Goal: Task Accomplishment & Management: Manage account settings

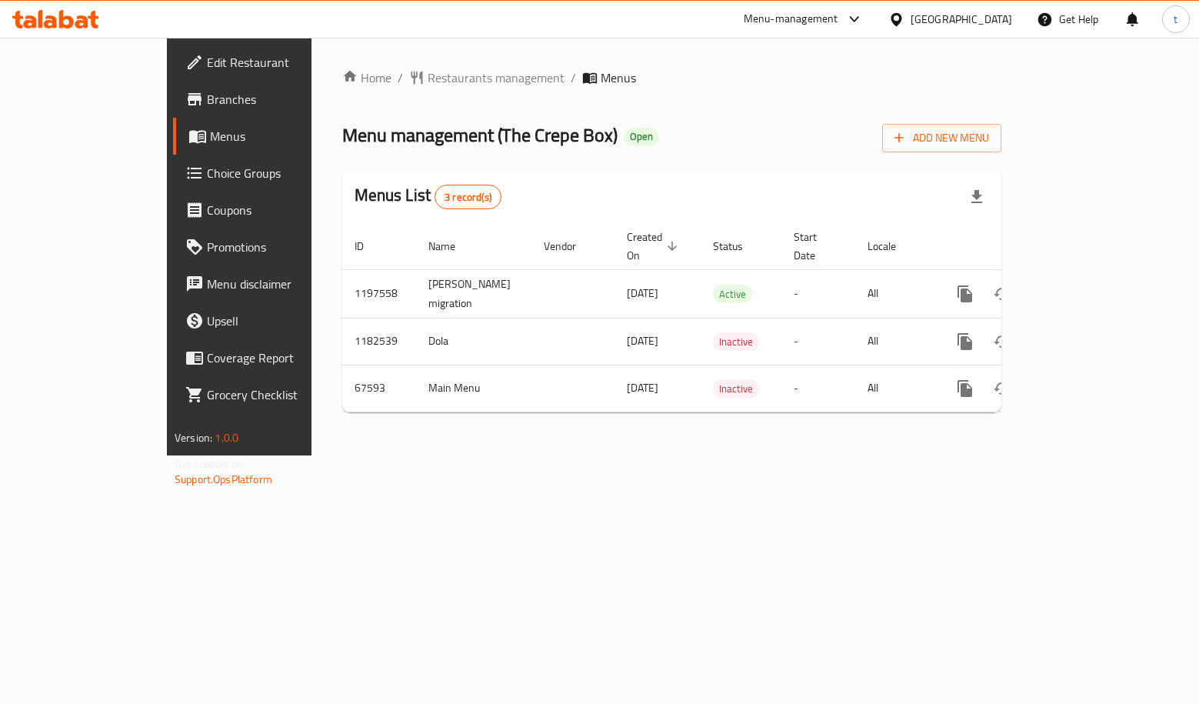
click at [173, 158] on link "Choice Groups" at bounding box center [270, 173] width 194 height 37
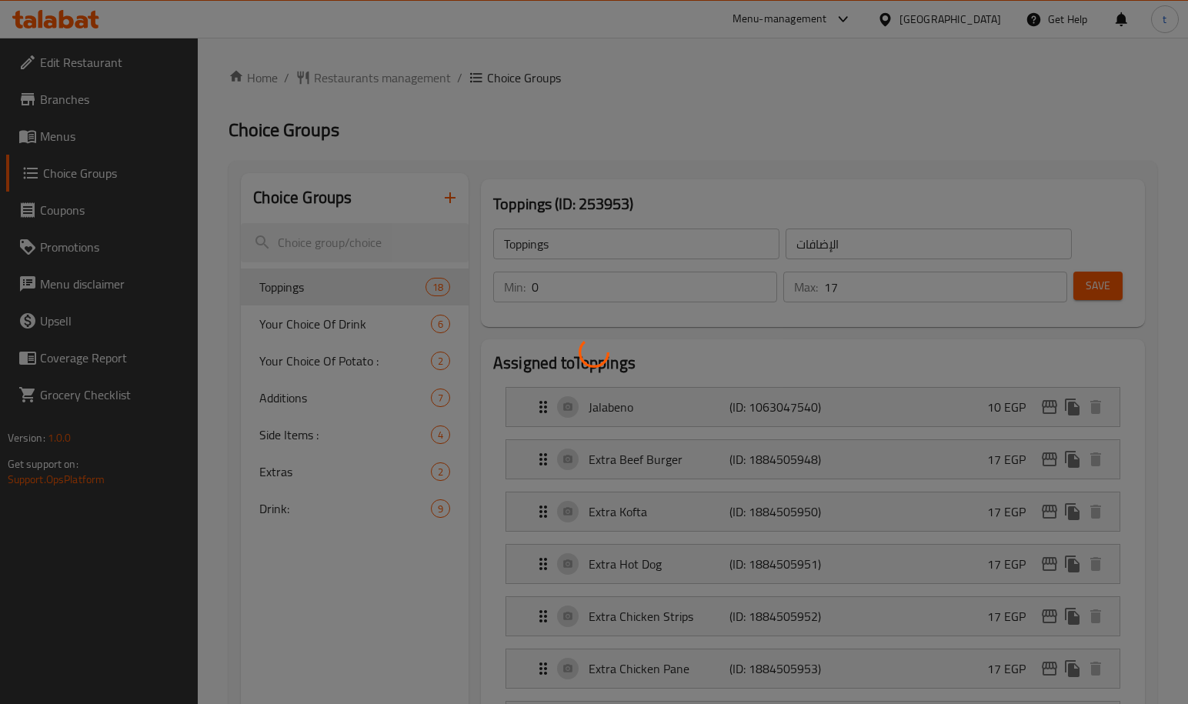
click at [584, 167] on div at bounding box center [594, 352] width 1188 height 704
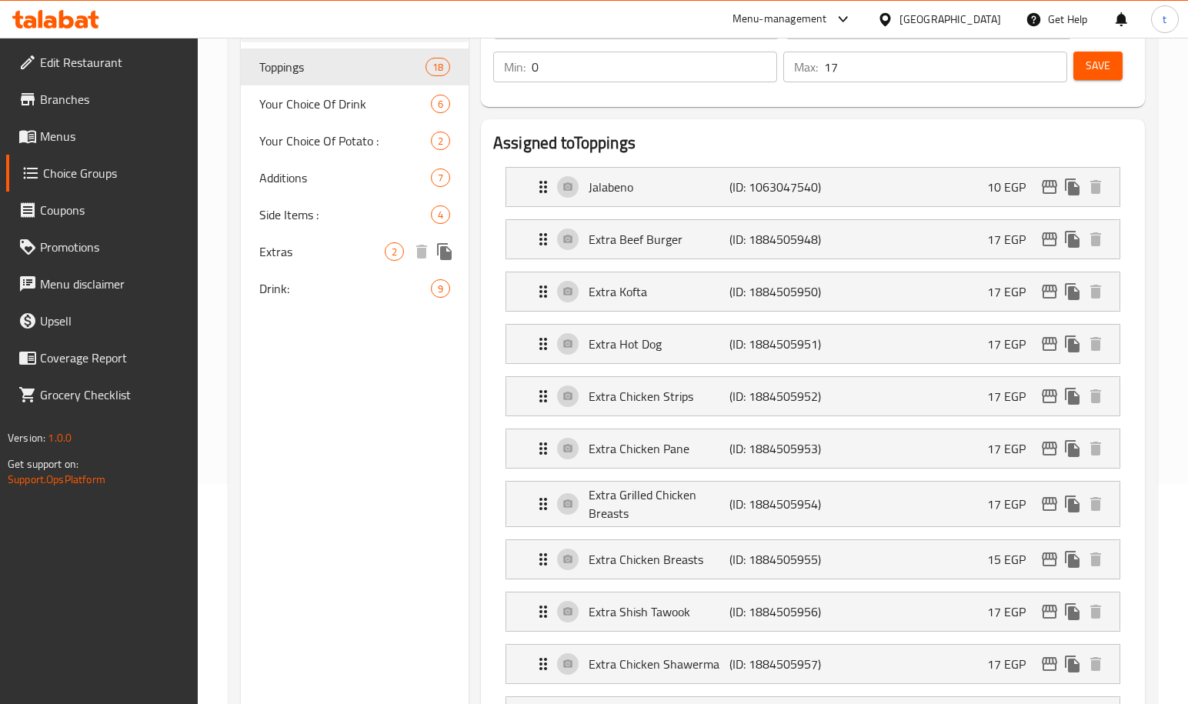
scroll to position [186, 0]
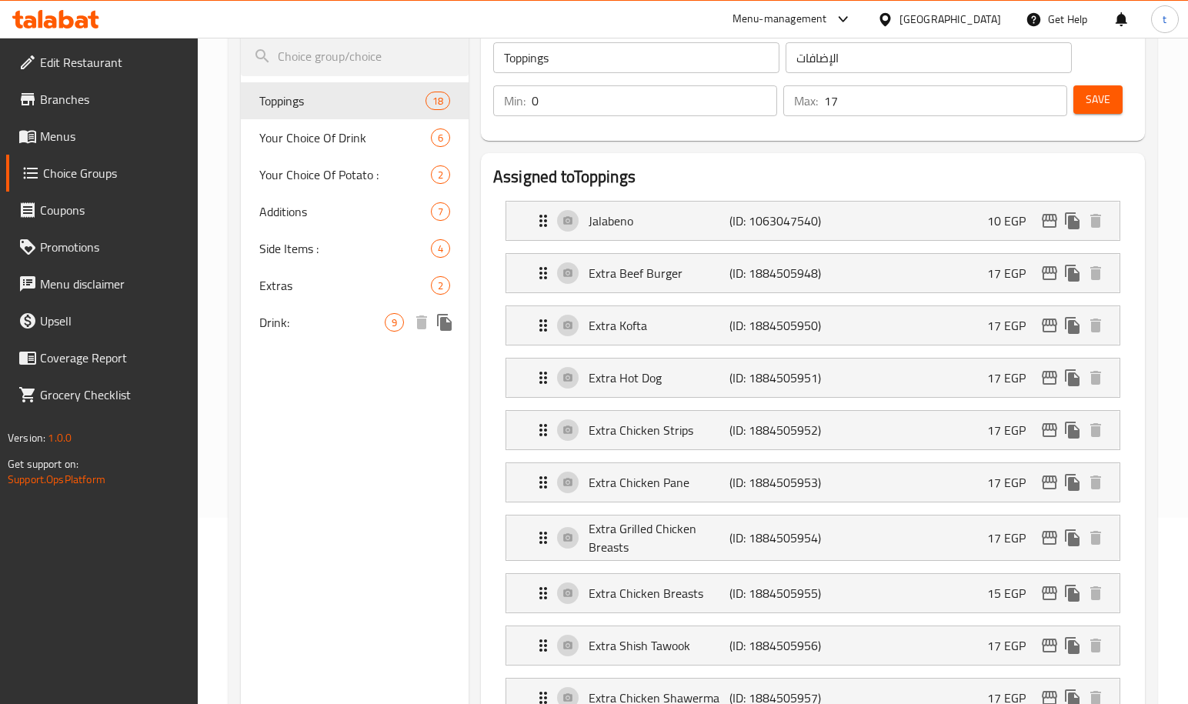
drag, startPoint x: 298, startPoint y: 308, endPoint x: 355, endPoint y: 279, distance: 64.7
click at [298, 308] on div "Drink: 9" at bounding box center [355, 322] width 228 height 37
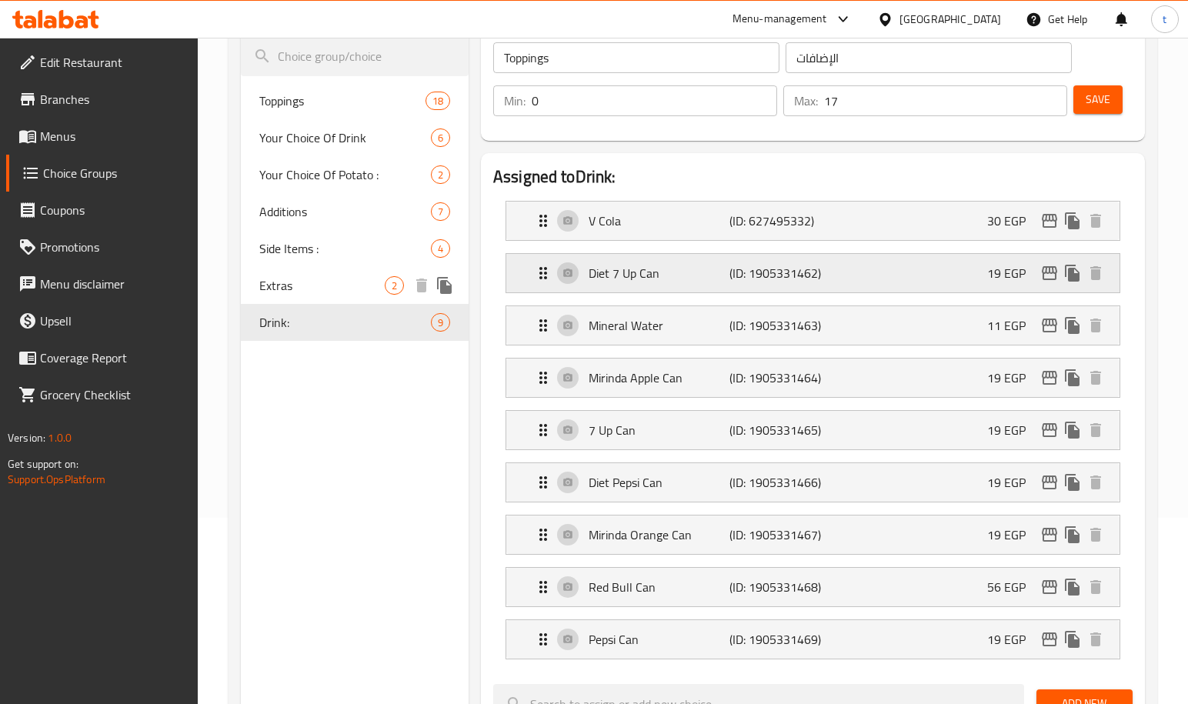
type input "Drink:"
type input "المشروب:"
type input "8"
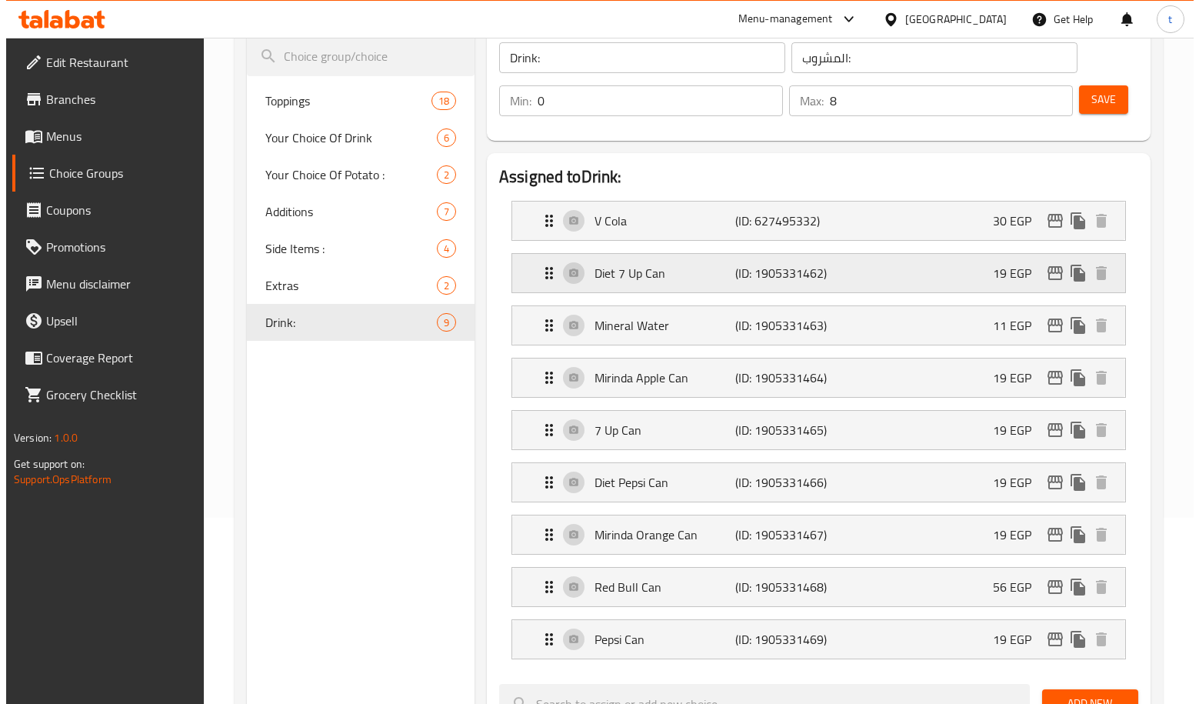
scroll to position [0, 0]
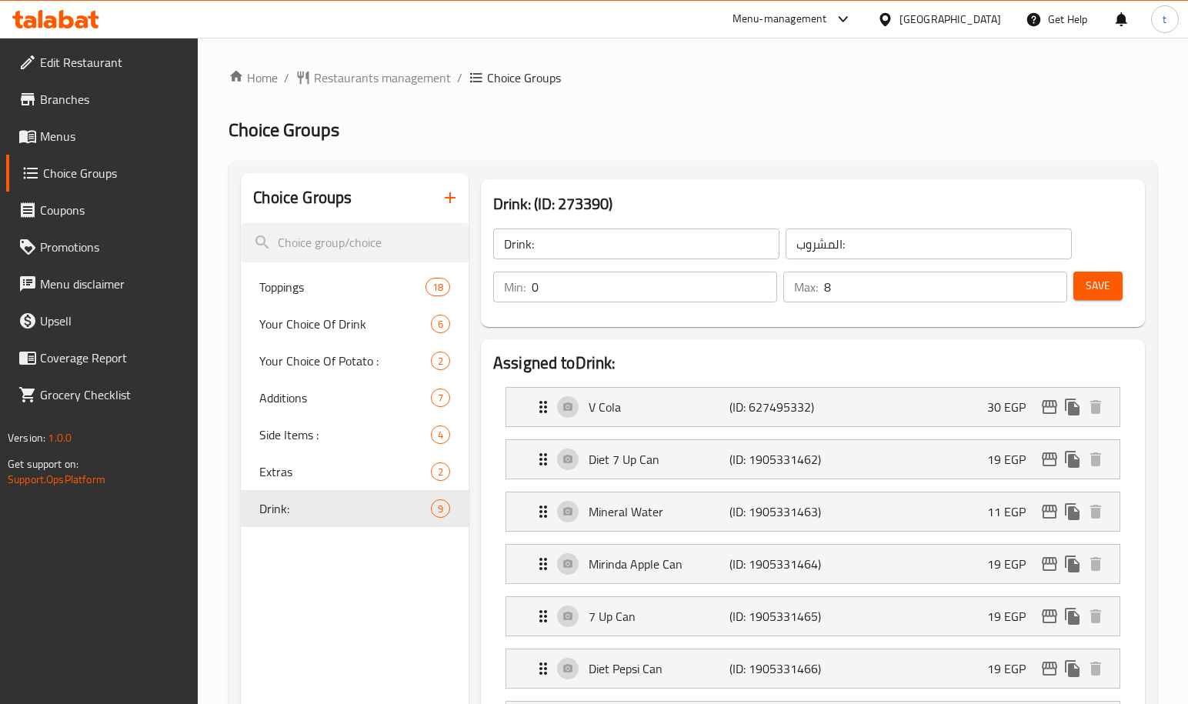
click at [410, 72] on span "Restaurants management" at bounding box center [382, 77] width 137 height 18
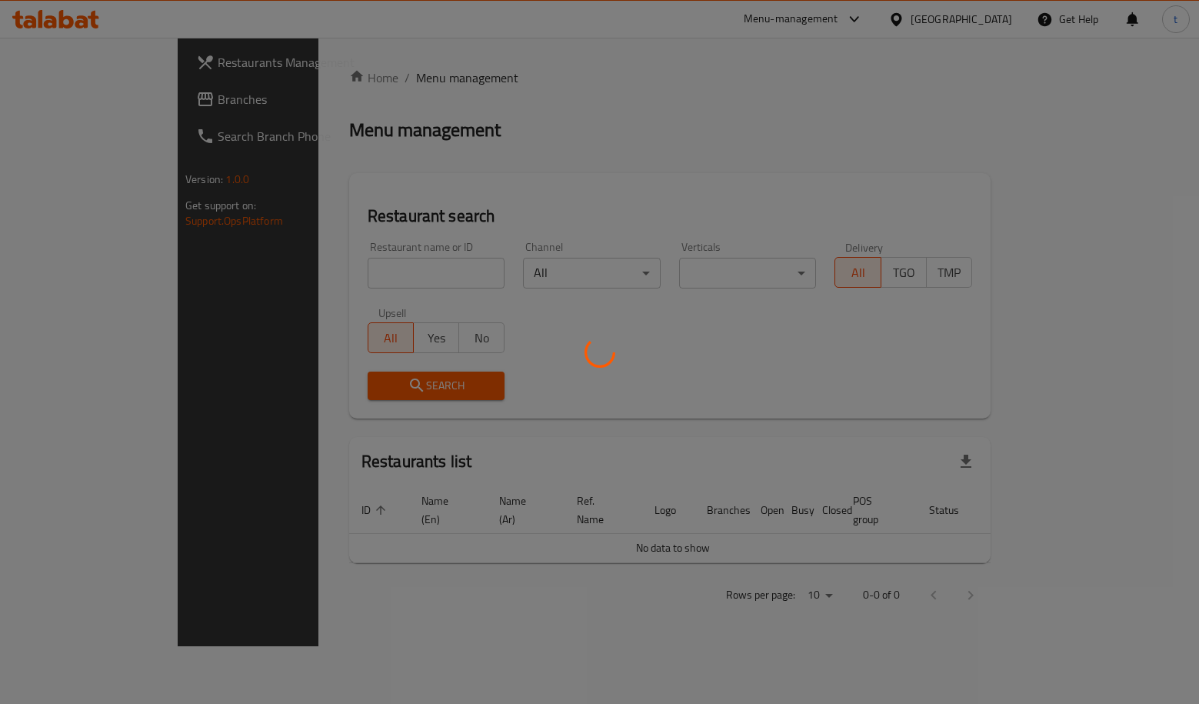
click at [122, 105] on div at bounding box center [599, 352] width 1199 height 704
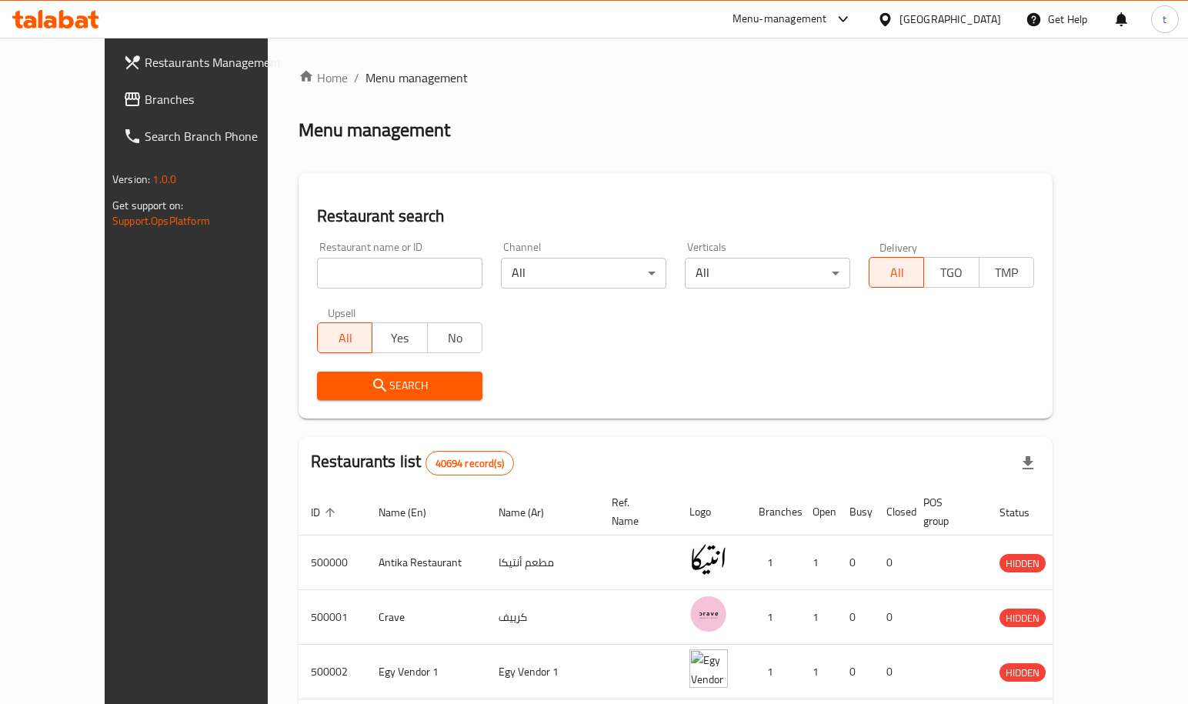
click at [145, 101] on span "Branches" at bounding box center [218, 99] width 146 height 18
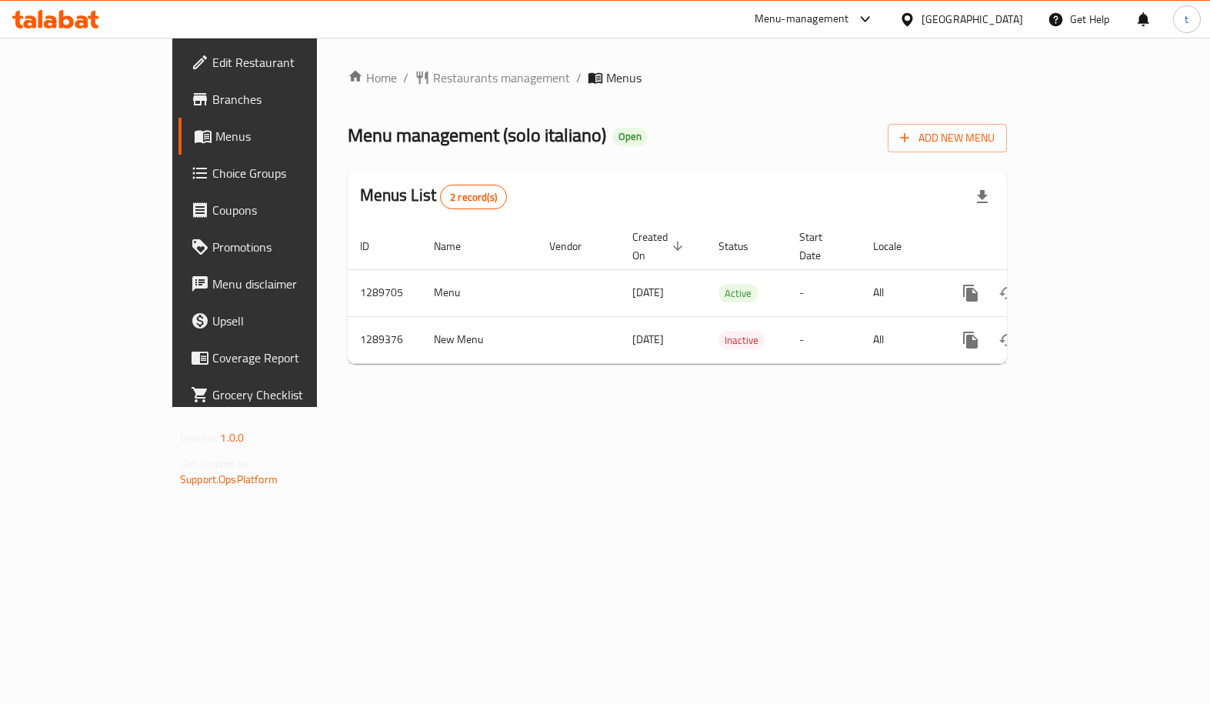
click at [212, 182] on span "Choice Groups" at bounding box center [287, 173] width 150 height 18
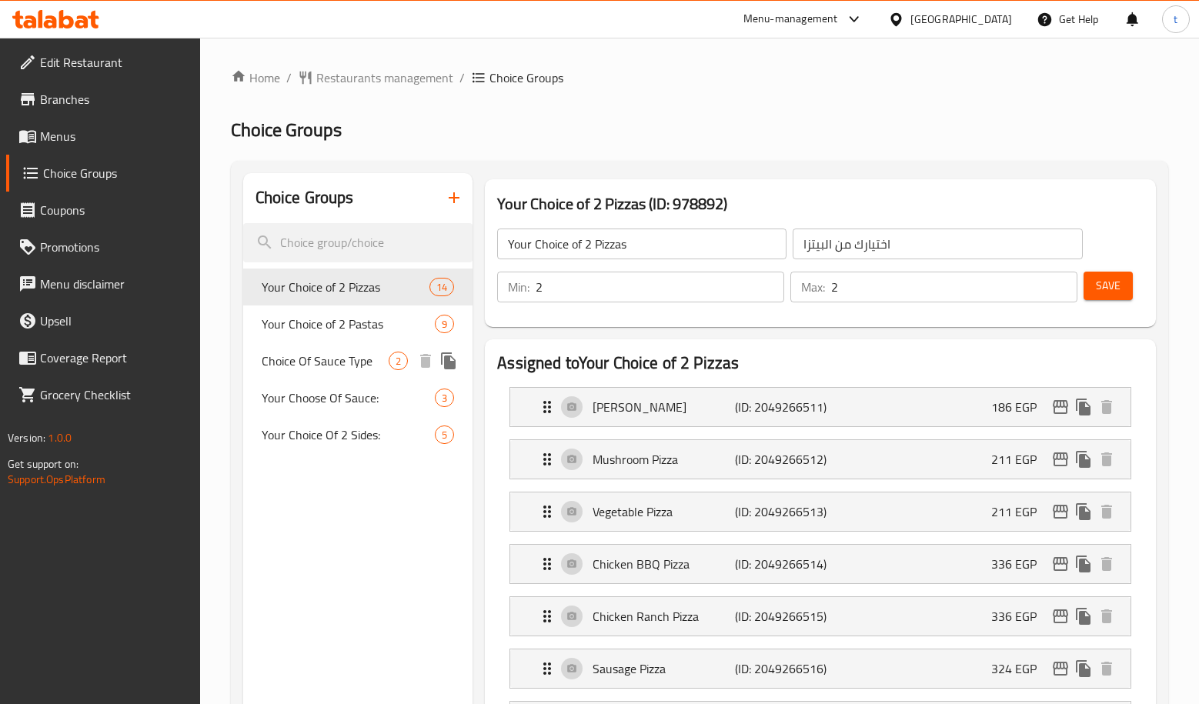
click at [354, 358] on span "Choice Of Sauce Type" at bounding box center [325, 361] width 127 height 18
type input "Choice Of Sauce Type"
type input "اختيار من نوع الصوص"
type input "1"
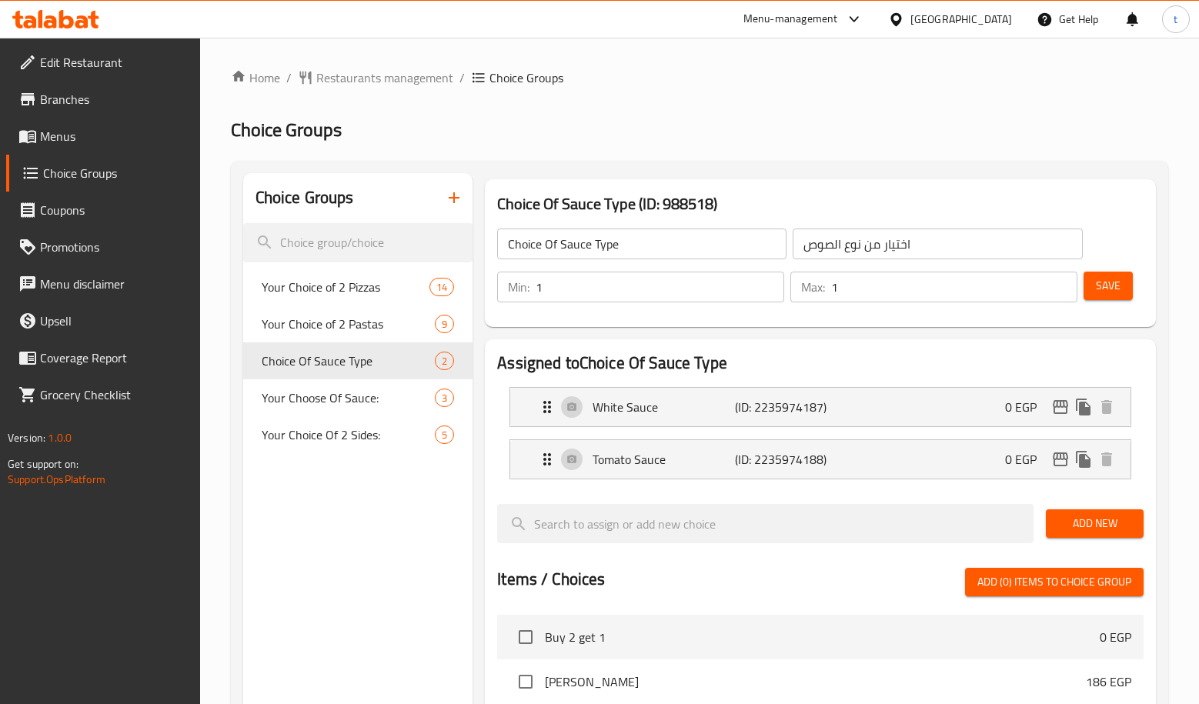
click at [852, 105] on div "Home / Restaurants management / Choice Groups Choice Groups Choice Groups Your …" at bounding box center [699, 618] width 937 height 1101
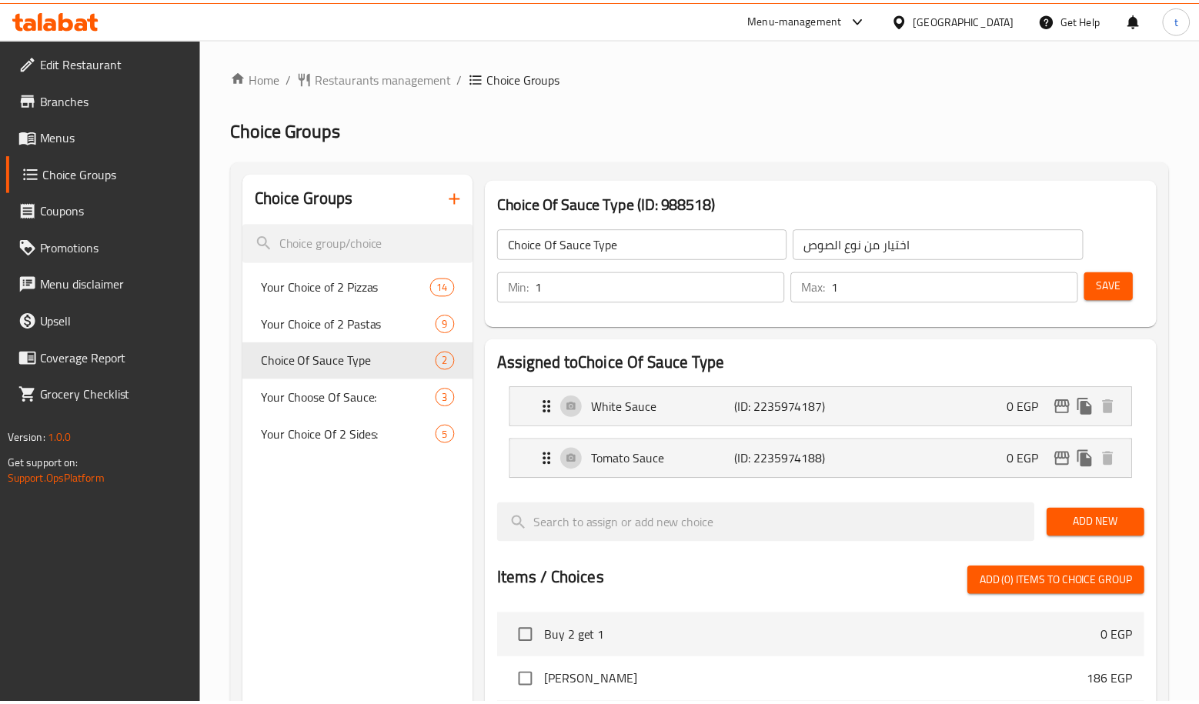
scroll to position [496, 0]
